Goal: Navigation & Orientation: Find specific page/section

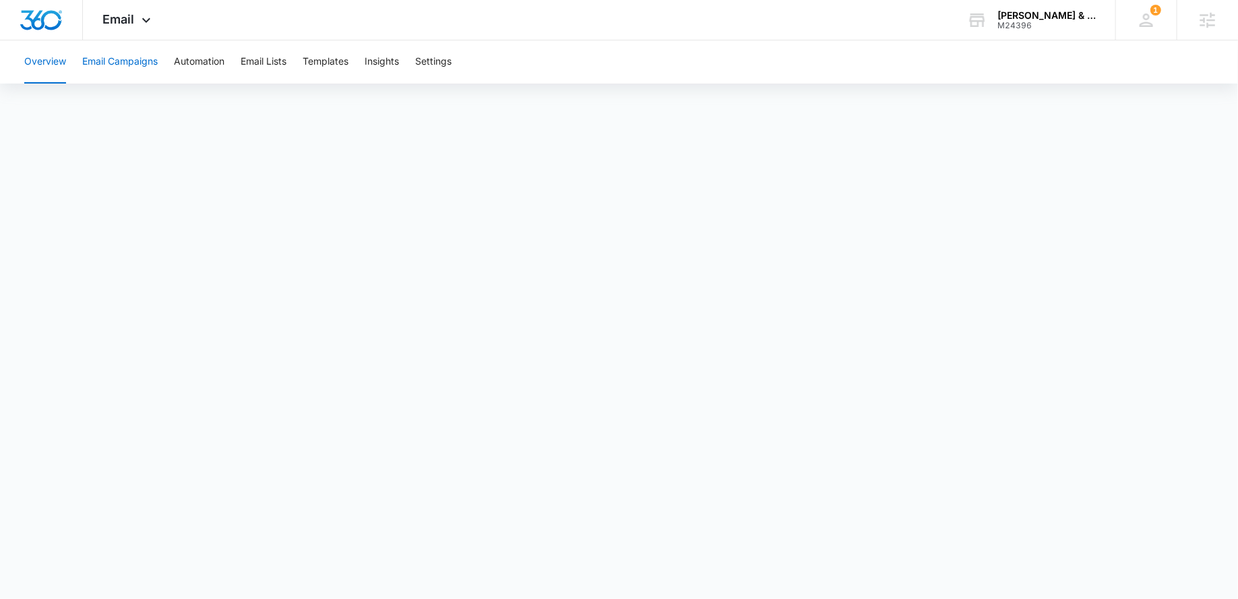
click at [118, 62] on button "Email Campaigns" at bounding box center [119, 61] width 75 height 43
click at [271, 65] on button "Email Lists" at bounding box center [264, 61] width 46 height 43
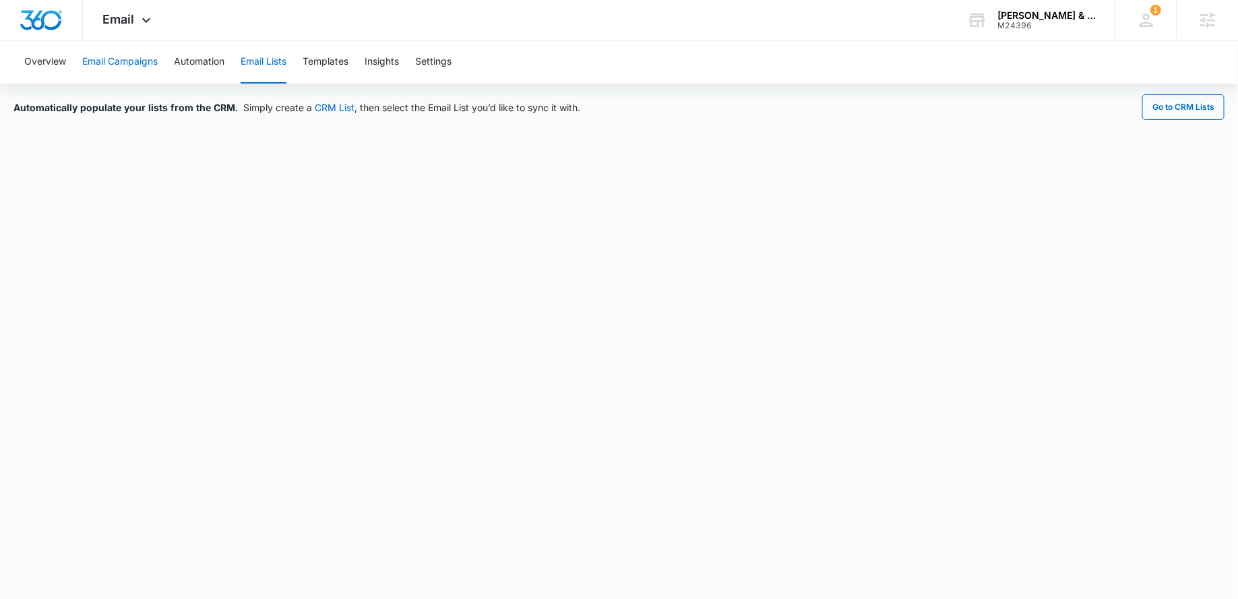
click at [102, 67] on button "Email Campaigns" at bounding box center [119, 61] width 75 height 43
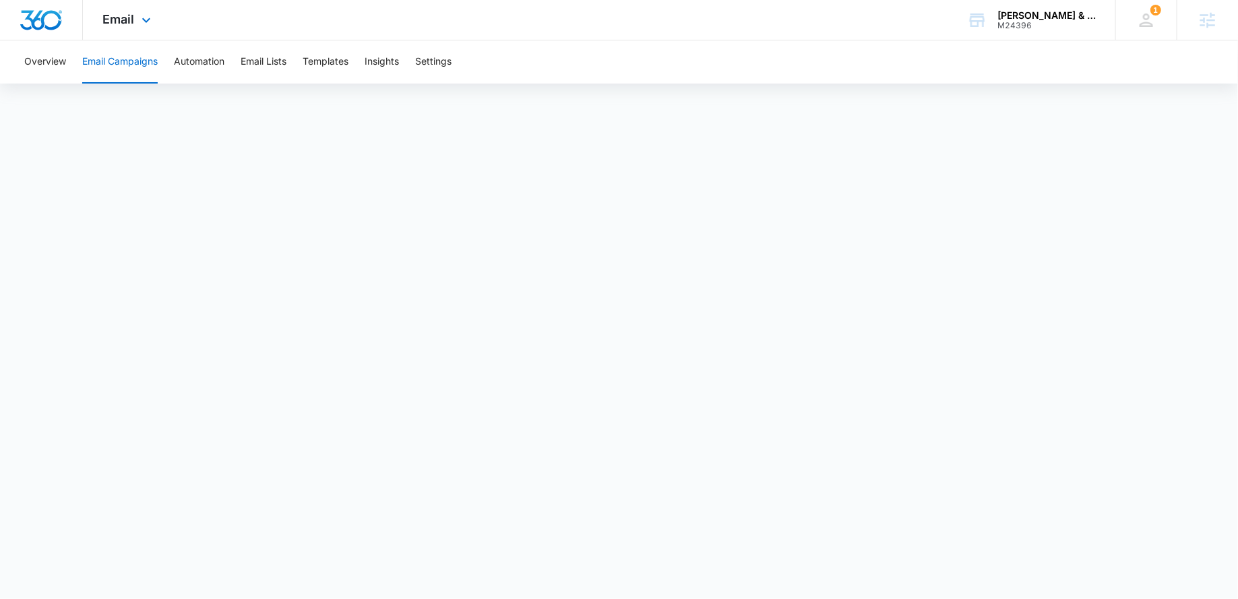
click at [136, 18] on div "Email Apps Reputation Websites Forms CRM Email Social Shop Payments POS Content…" at bounding box center [129, 20] width 92 height 40
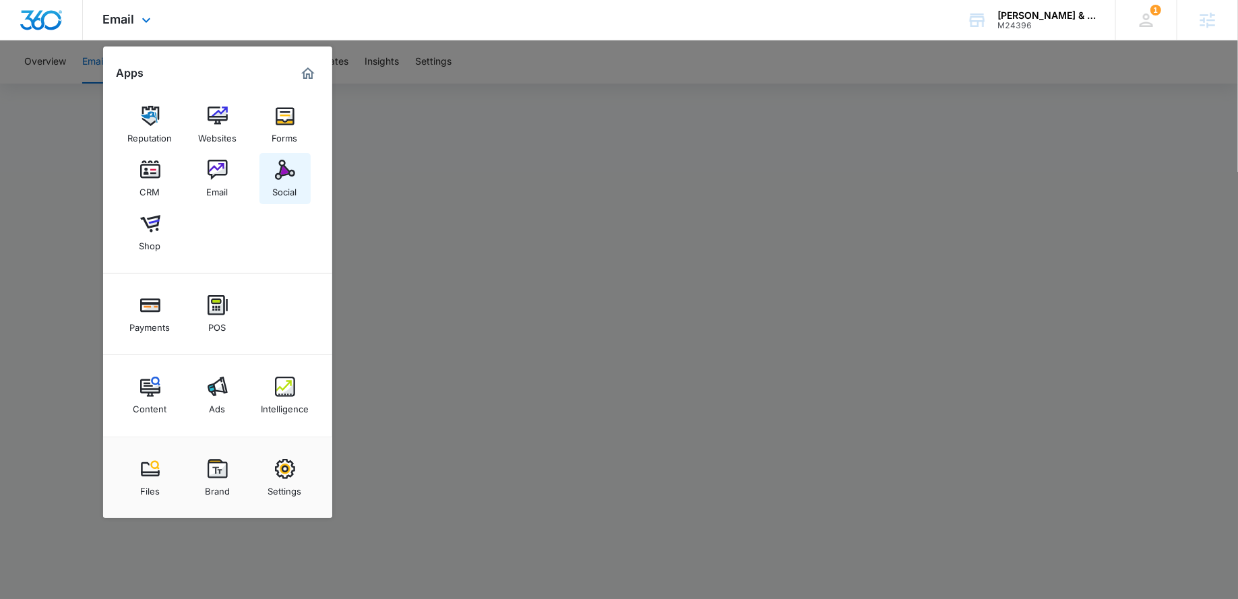
click at [276, 169] on img at bounding box center [285, 170] width 20 height 20
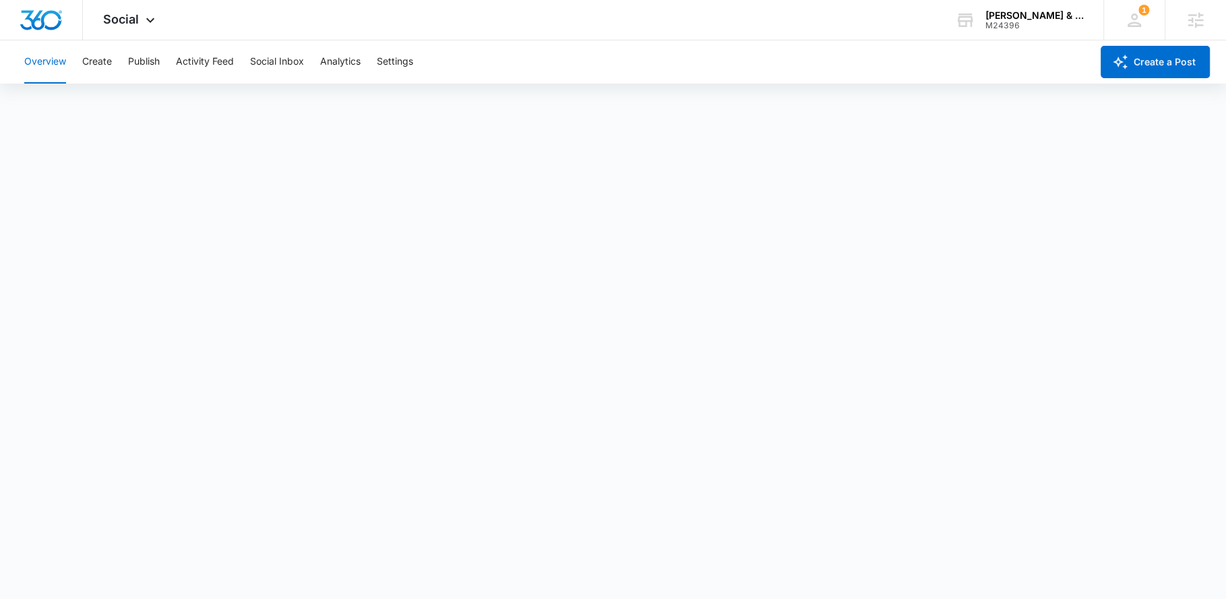
click at [125, 59] on div "Overview Create Publish Activity Feed Social Inbox Analytics Settings" at bounding box center [553, 61] width 1075 height 43
click at [94, 61] on button "Create" at bounding box center [97, 61] width 30 height 43
click at [121, 98] on button "Approvals" at bounding box center [131, 103] width 45 height 38
click at [62, 105] on button "Content Library" at bounding box center [58, 103] width 69 height 38
click at [127, 103] on button "Approvals" at bounding box center [131, 103] width 45 height 38
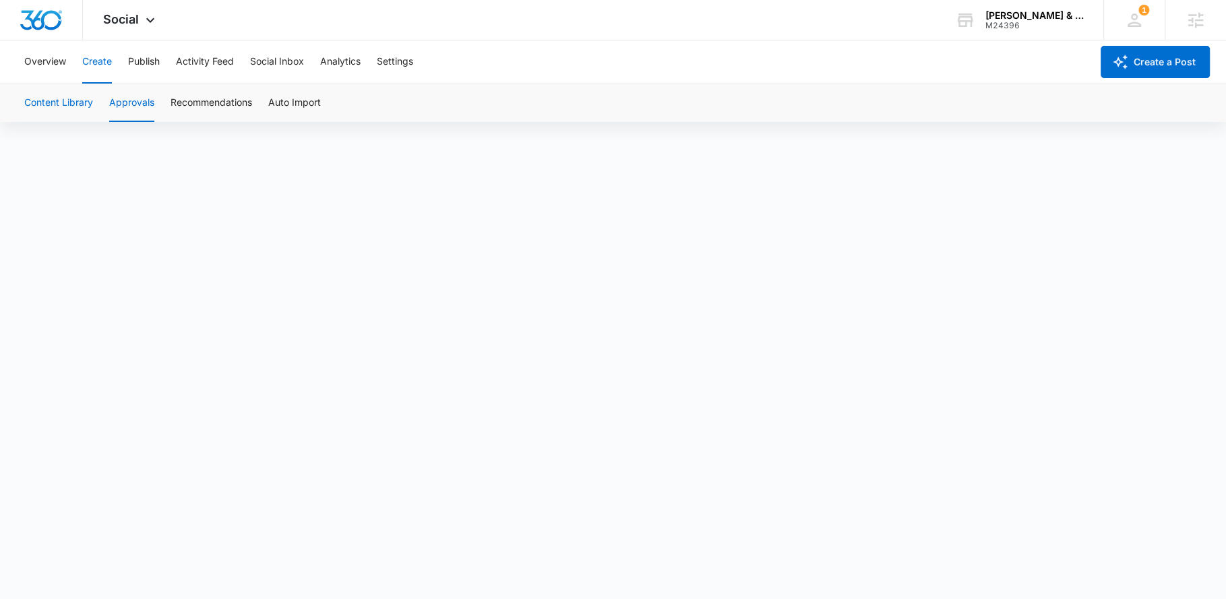
click at [61, 105] on button "Content Library" at bounding box center [58, 103] width 69 height 38
click at [1041, 25] on div "M24396" at bounding box center [1034, 25] width 98 height 9
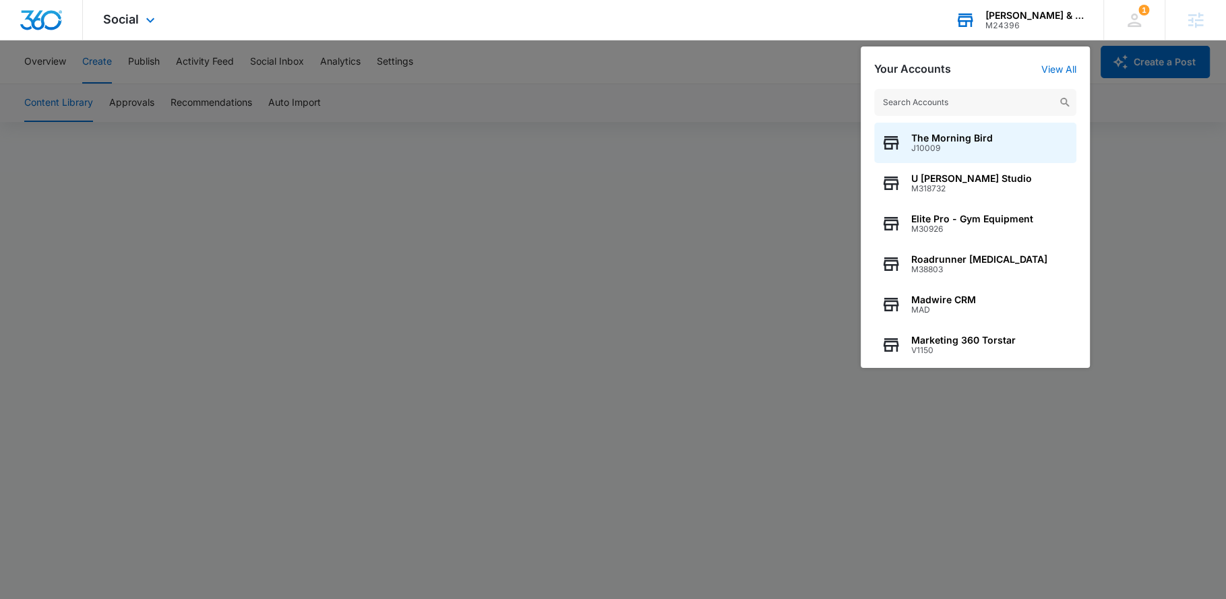
click at [968, 100] on input "text" at bounding box center [975, 102] width 202 height 27
type input "playa"
click at [1008, 158] on div "[GEOGRAPHIC_DATA]" at bounding box center [975, 143] width 202 height 40
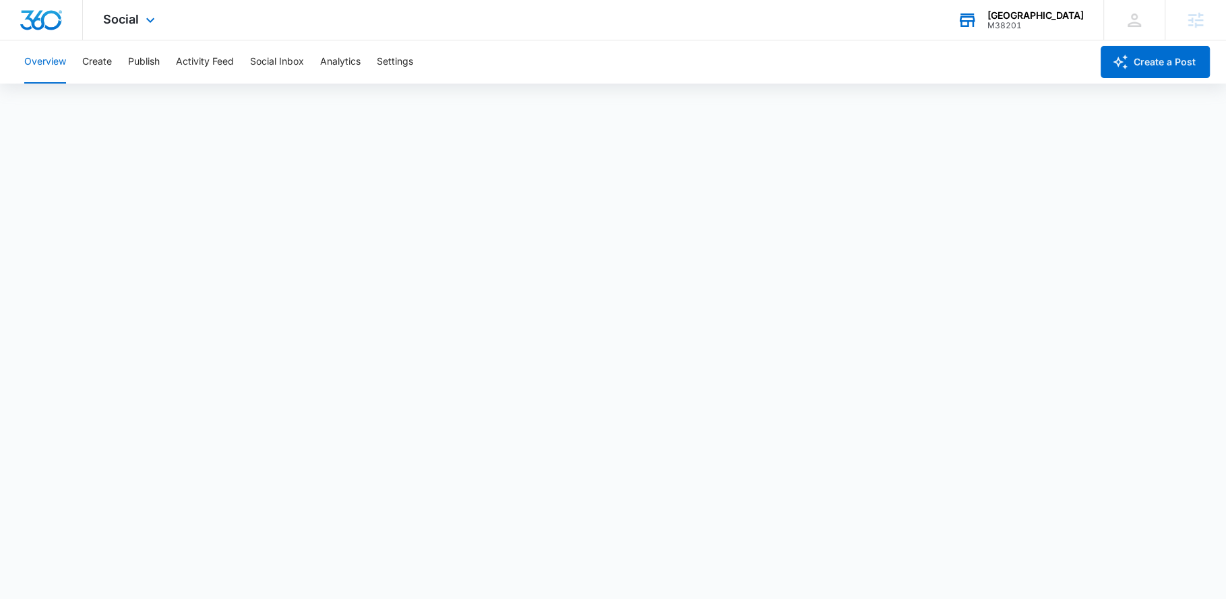
click at [144, 30] on div "Social Apps Reputation Websites Forms CRM Email Social POS Content Ads Intellig…" at bounding box center [131, 20] width 96 height 40
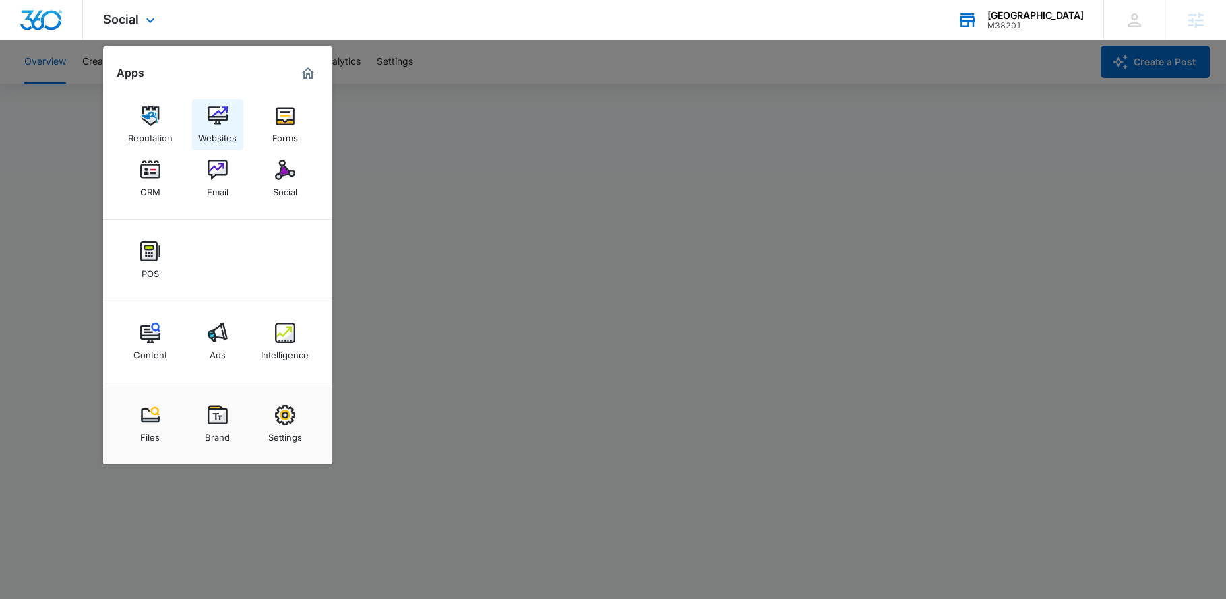
click at [203, 117] on link "Websites" at bounding box center [217, 124] width 51 height 51
